Goal: Task Accomplishment & Management: Manage account settings

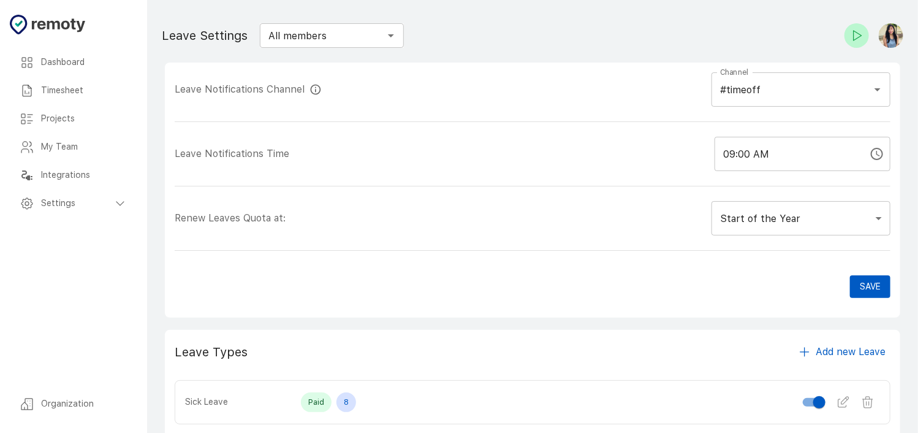
click at [118, 85] on h6 "Timesheet" at bounding box center [84, 90] width 86 height 13
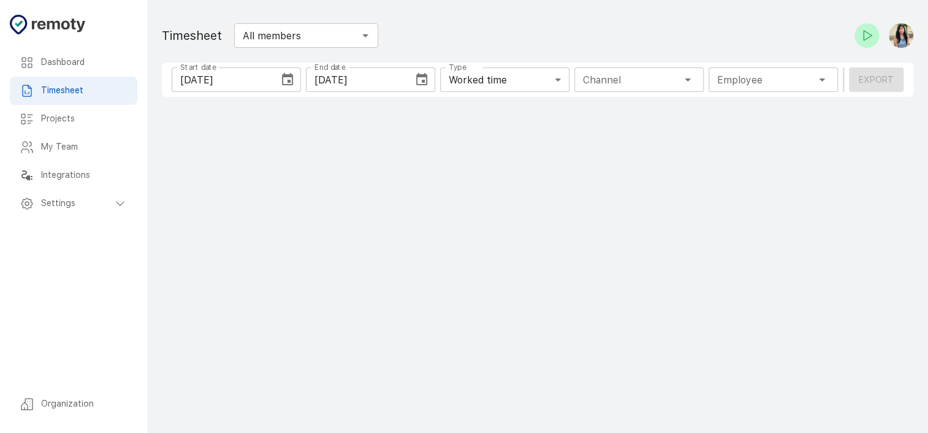
type input "1 Employee"
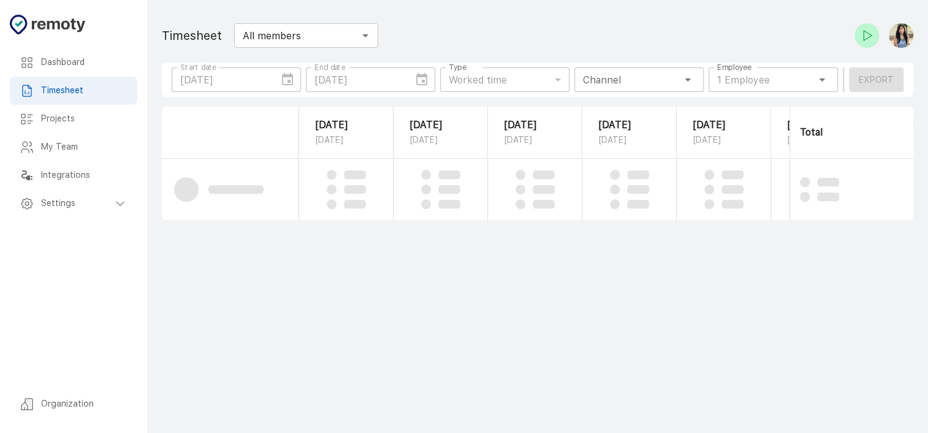
scroll to position [0, 180]
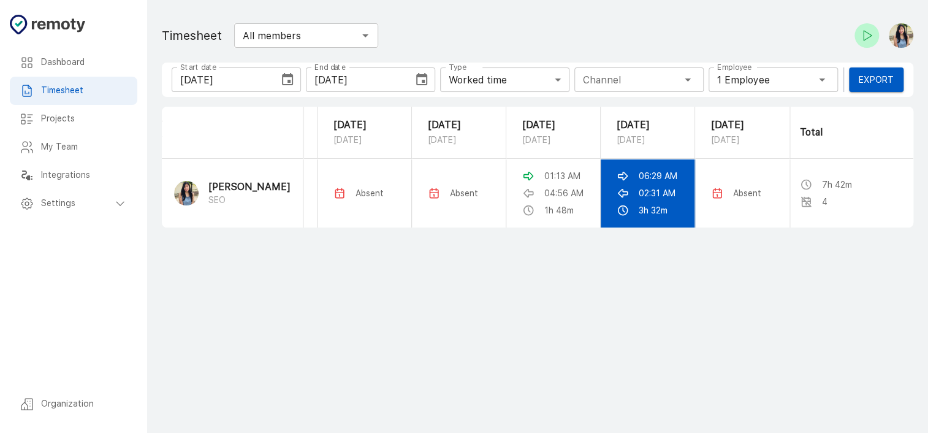
click at [627, 204] on td "06:29 AM 02:31 AM 3h 32m" at bounding box center [647, 193] width 94 height 69
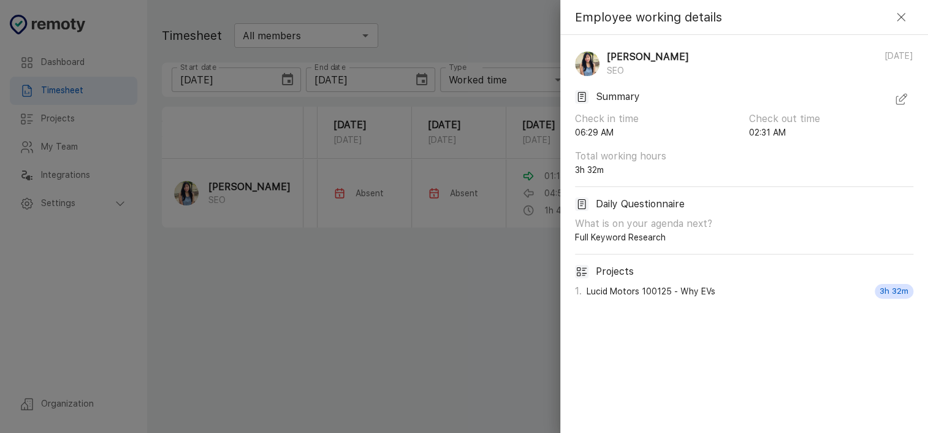
click at [899, 97] on icon "button" at bounding box center [900, 99] width 15 height 15
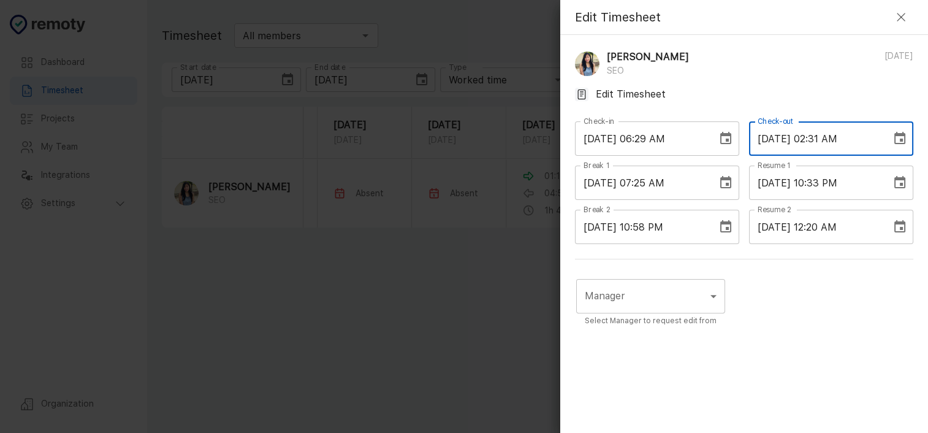
click at [818, 138] on input "[DATE] 02:31 AM" at bounding box center [816, 138] width 134 height 34
click at [830, 135] on input "[DATE] 01:31 AM" at bounding box center [816, 138] width 134 height 34
drag, startPoint x: 833, startPoint y: 138, endPoint x: 824, endPoint y: 138, distance: 9.2
click at [824, 138] on input "[DATE] 01:31 AM" at bounding box center [816, 138] width 134 height 34
click at [819, 138] on input "[DATE] 01:00 AM" at bounding box center [816, 138] width 134 height 34
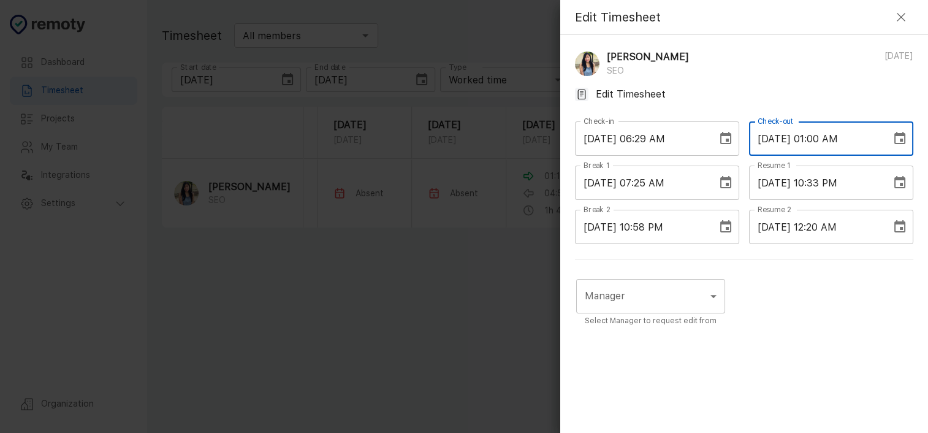
click at [819, 138] on input "[DATE] 01:00 AM" at bounding box center [816, 138] width 134 height 34
type input "[DATE] 01:00 AM"
click at [816, 304] on div "Manager ​ Manager Select Manager to request edit from" at bounding box center [744, 353] width 338 height 159
click at [676, 292] on body "Dashboard Timesheet Projects My Team Integrations Settings Organization Dashboa…" at bounding box center [464, 216] width 928 height 433
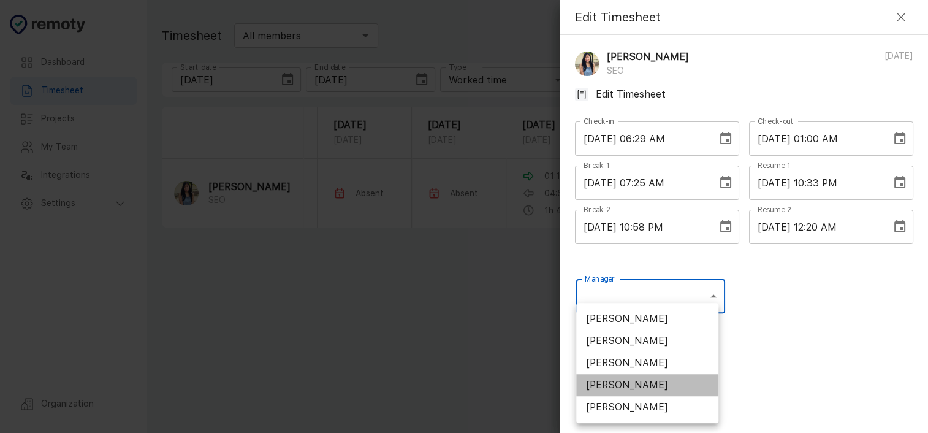
click at [660, 384] on li "[PERSON_NAME]" at bounding box center [647, 385] width 142 height 22
type input "U01ARS6U3DX"
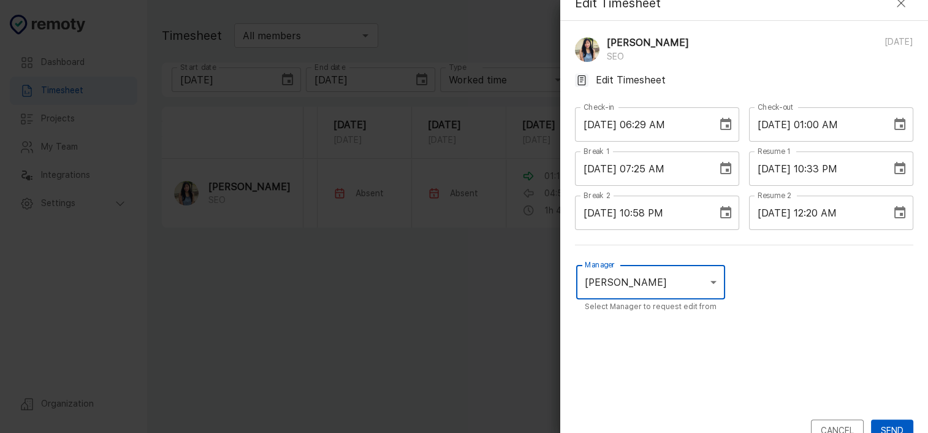
scroll to position [37, 0]
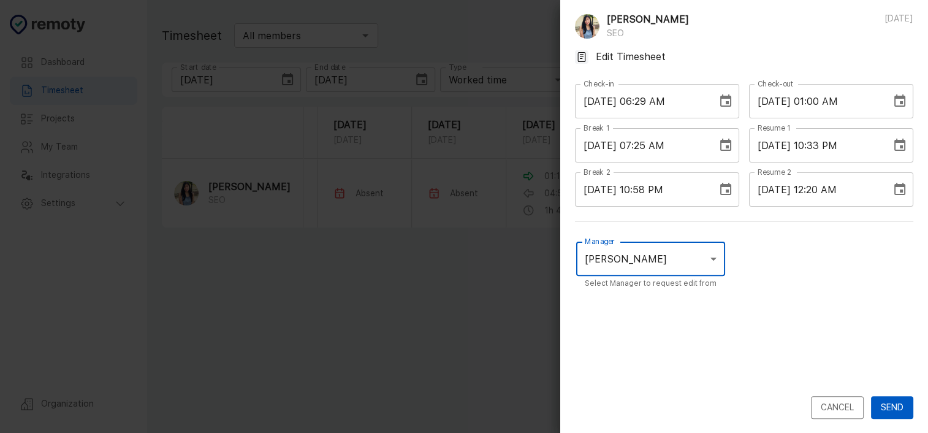
click at [876, 406] on button "Send" at bounding box center [892, 407] width 42 height 23
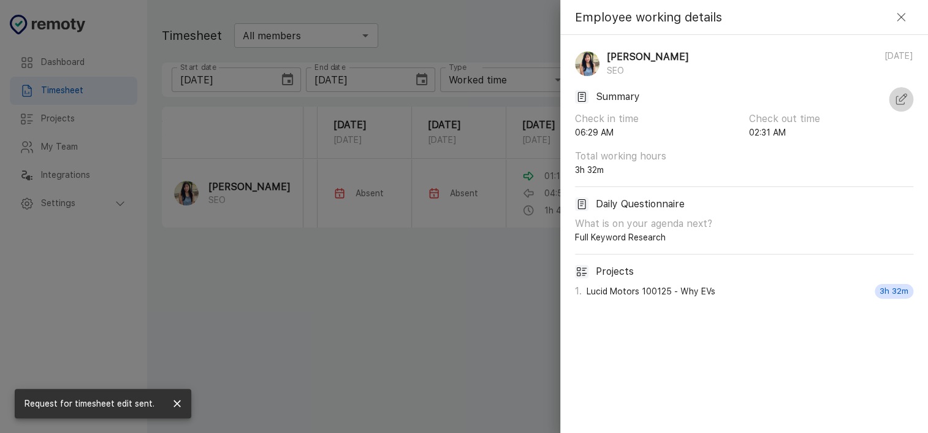
click at [895, 101] on icon "button" at bounding box center [900, 99] width 15 height 15
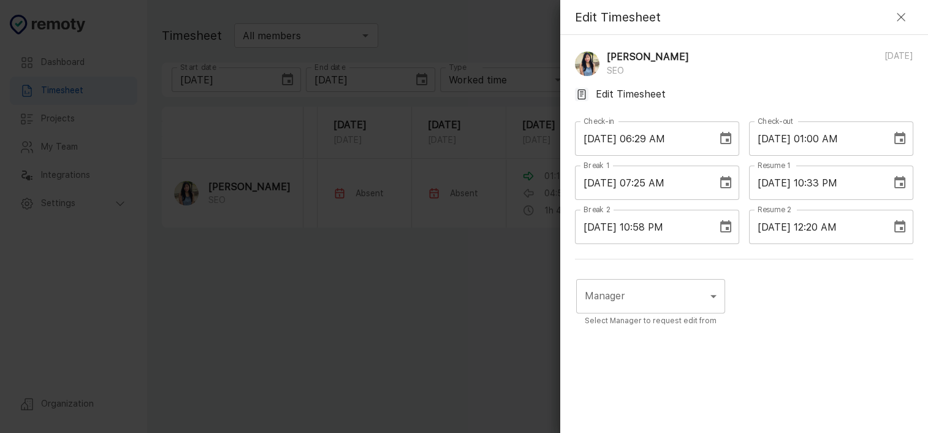
click at [817, 143] on input "[DATE] 01:00 AM" at bounding box center [816, 138] width 134 height 34
click at [835, 139] on input "[DATE] 01:00 AM" at bounding box center [816, 138] width 134 height 34
type input "[DATE] 01:30 AM"
click at [682, 295] on body "Dashboard Timesheet Projects My Team Integrations Settings Organization Dashboa…" at bounding box center [464, 216] width 928 height 433
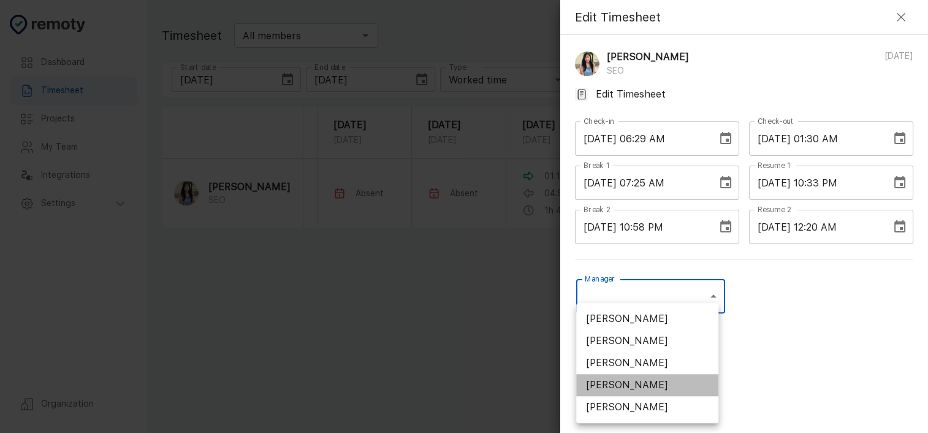
click at [638, 380] on li "[PERSON_NAME]" at bounding box center [647, 385] width 142 height 22
type input "U01ARS6U3DX"
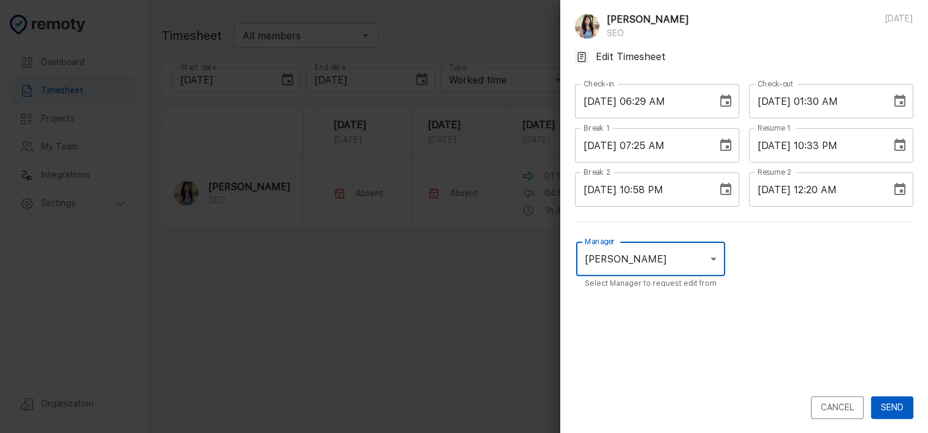
click at [885, 404] on button "Send" at bounding box center [892, 407] width 42 height 23
click at [883, 402] on button "Send" at bounding box center [892, 407] width 42 height 23
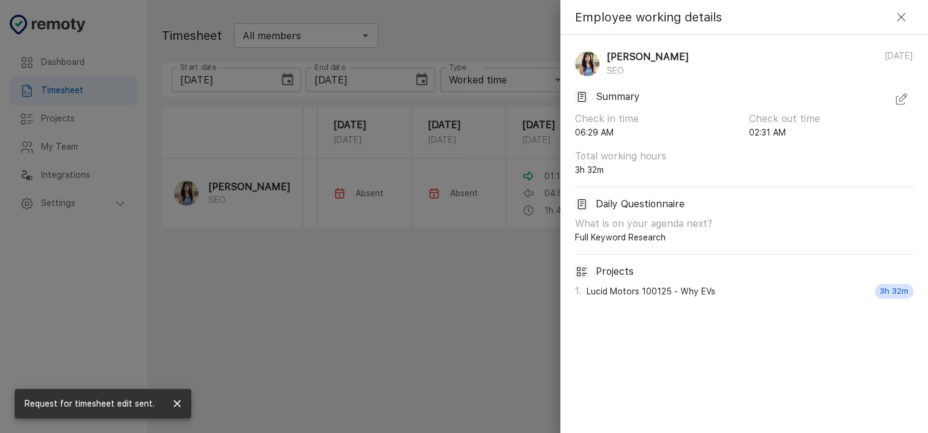
click at [907, 99] on button "button" at bounding box center [900, 99] width 25 height 25
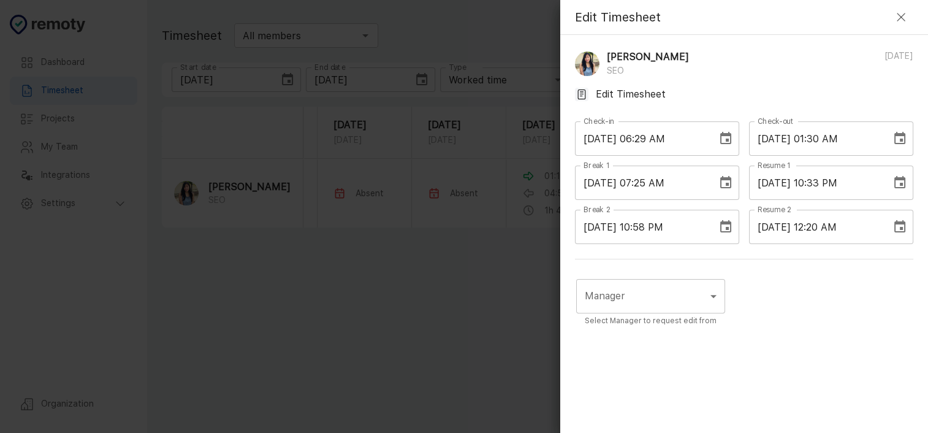
click at [819, 137] on input "[DATE] 01:30 AM" at bounding box center [816, 138] width 134 height 34
type input "[DATE] 12:59 AM"
click at [701, 302] on body "Dashboard Timesheet Projects My Team Integrations Settings Organization Dashboa…" at bounding box center [464, 216] width 928 height 433
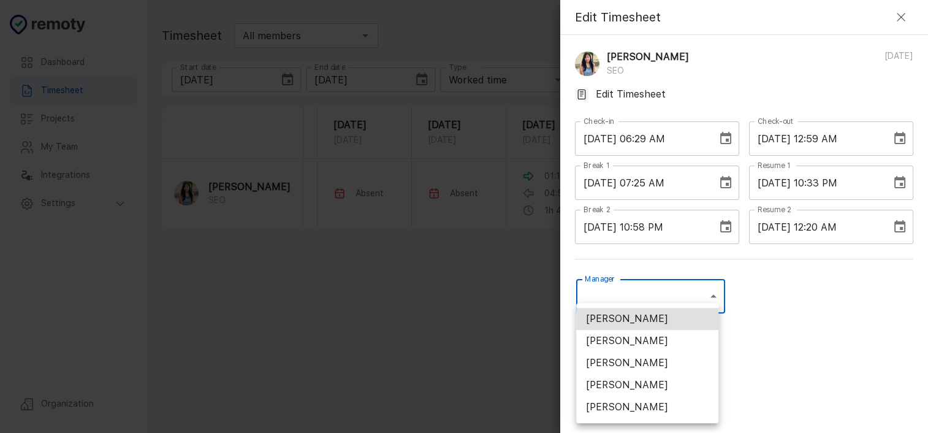
click at [668, 380] on li "[PERSON_NAME]" at bounding box center [647, 385] width 142 height 22
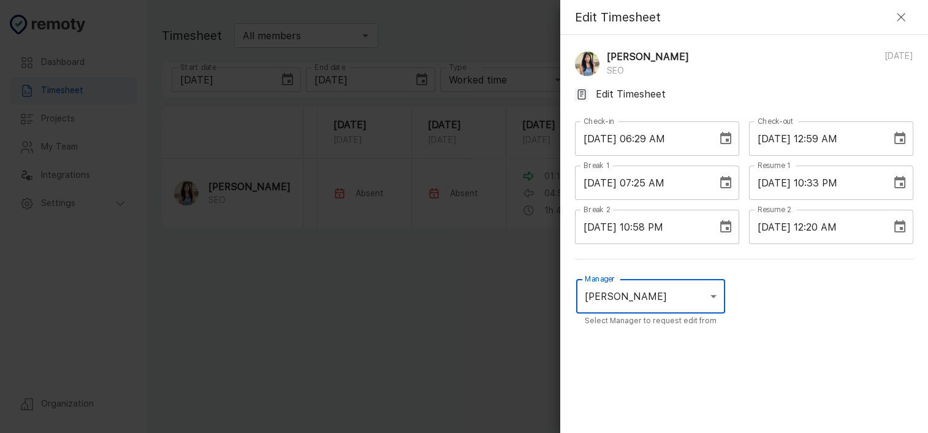
type input "U01ARS6U3DX"
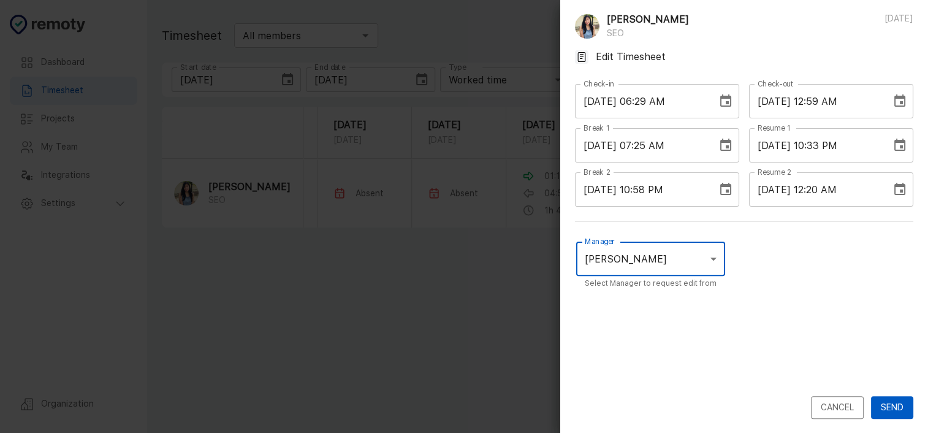
click at [871, 402] on button "Send" at bounding box center [892, 407] width 42 height 23
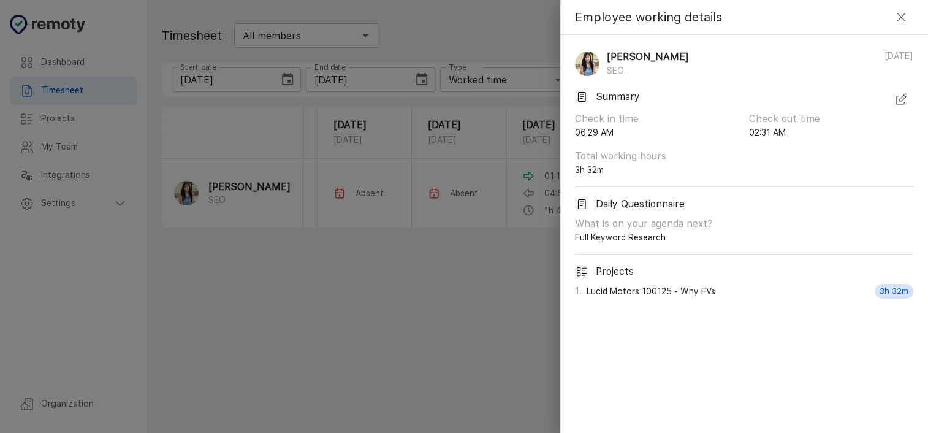
click at [904, 95] on icon "button" at bounding box center [900, 99] width 15 height 15
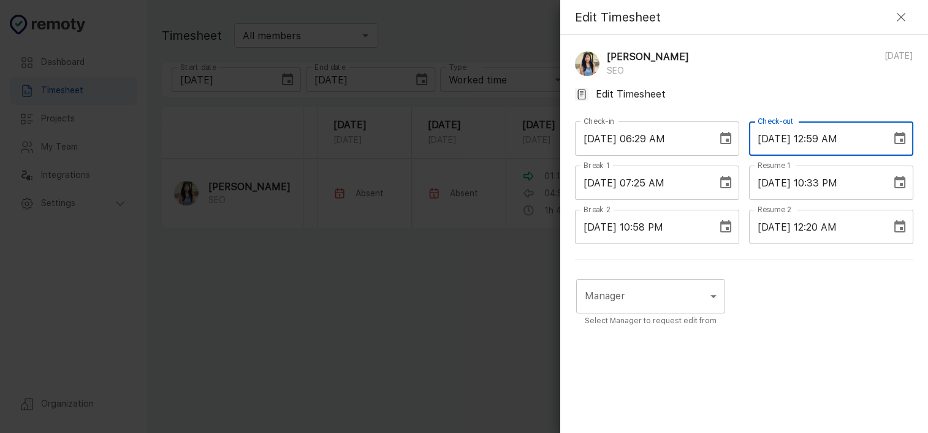
click at [830, 143] on input "[DATE] 12:59 AM" at bounding box center [816, 138] width 134 height 34
type input "[DATE] 12:51 AM"
click at [703, 292] on body "Dashboard Timesheet Projects My Team Integrations Settings Organization Dashboa…" at bounding box center [464, 216] width 928 height 433
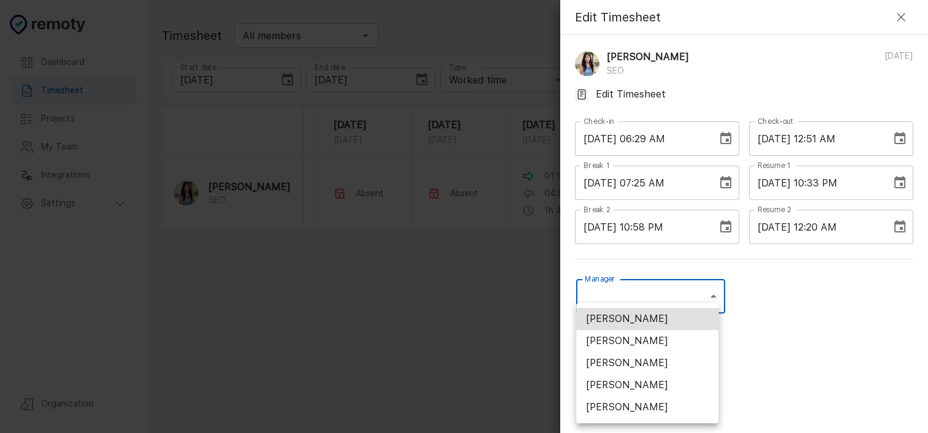
click at [640, 380] on li "[PERSON_NAME]" at bounding box center [647, 385] width 142 height 22
type input "U01ARS6U3DX"
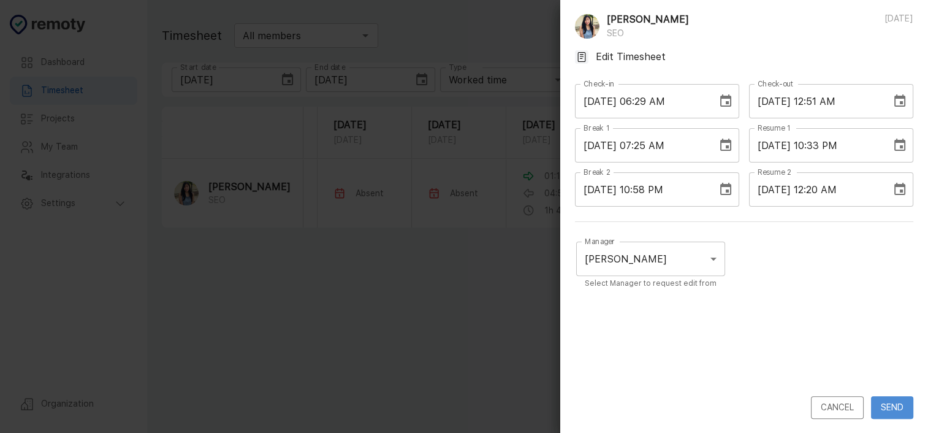
click at [875, 396] on button "Send" at bounding box center [892, 407] width 42 height 23
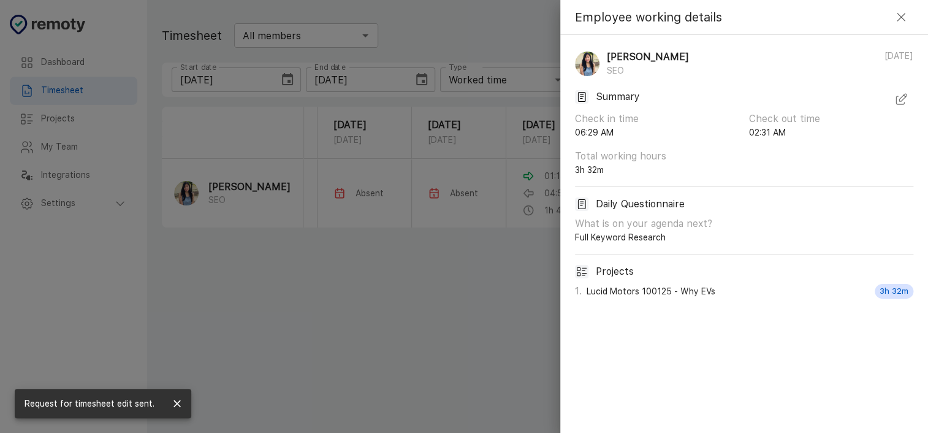
click at [903, 22] on icon "button" at bounding box center [900, 17] width 15 height 15
